Goal: Navigation & Orientation: Find specific page/section

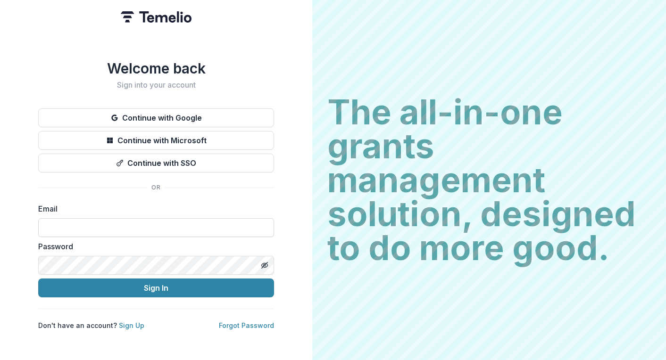
click at [142, 231] on input at bounding box center [156, 227] width 236 height 19
type input "**********"
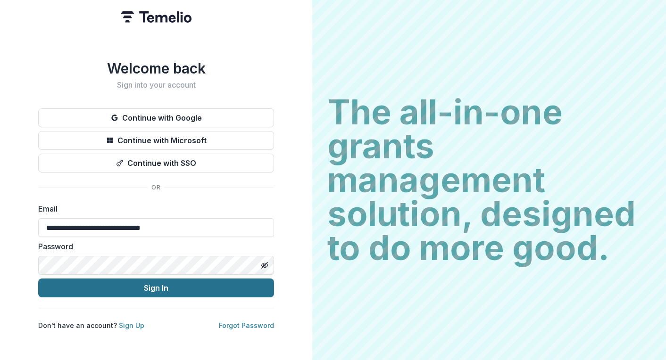
click at [160, 283] on button "Sign In" at bounding box center [156, 288] width 236 height 19
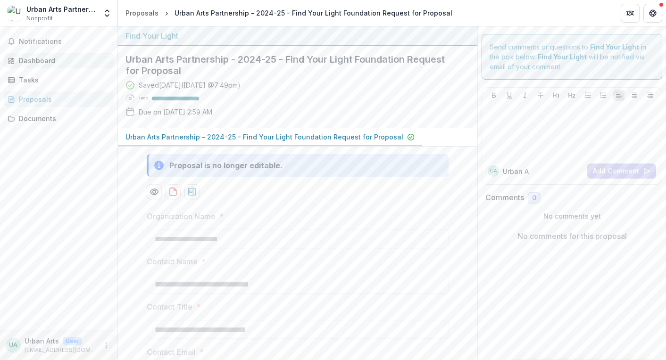
click at [42, 58] on div "Dashboard" at bounding box center [62, 61] width 87 height 10
